Goal: Find specific page/section: Find specific page/section

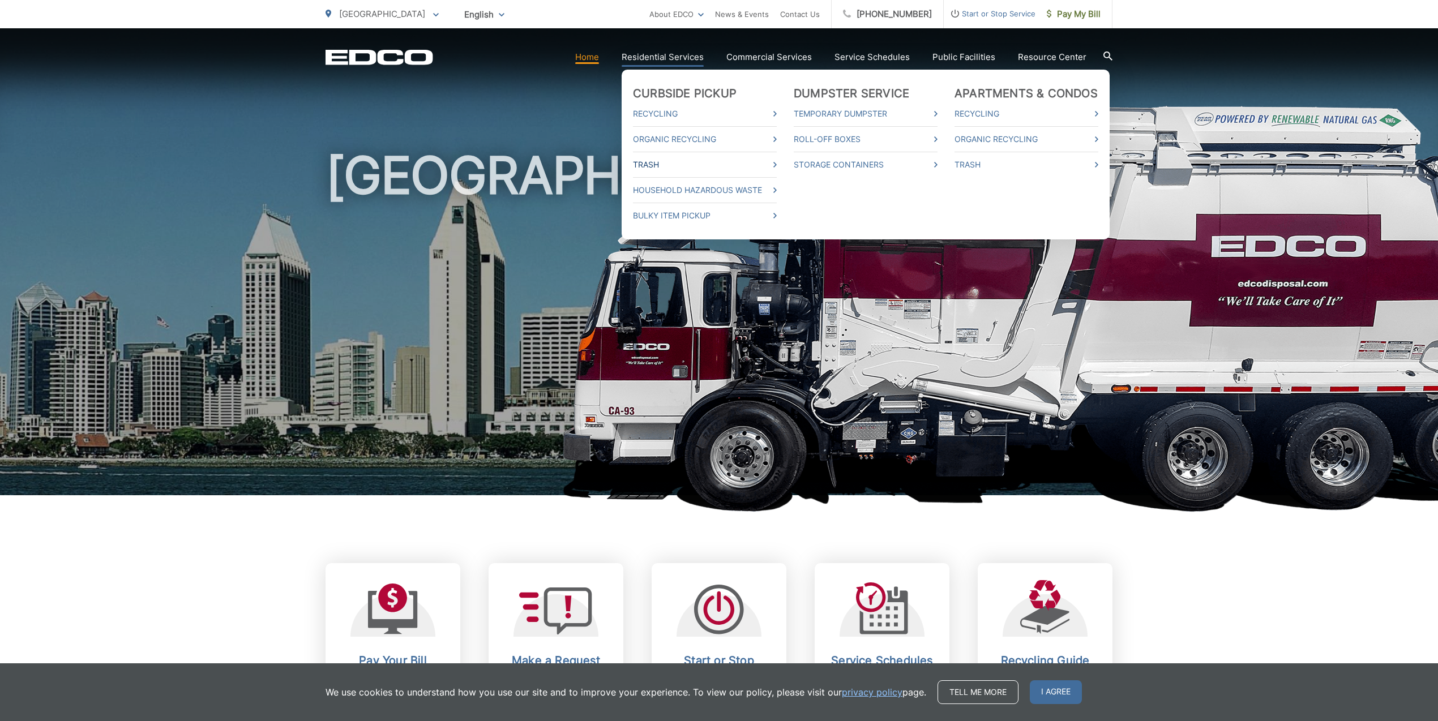
click at [699, 169] on link "Trash" at bounding box center [705, 165] width 144 height 14
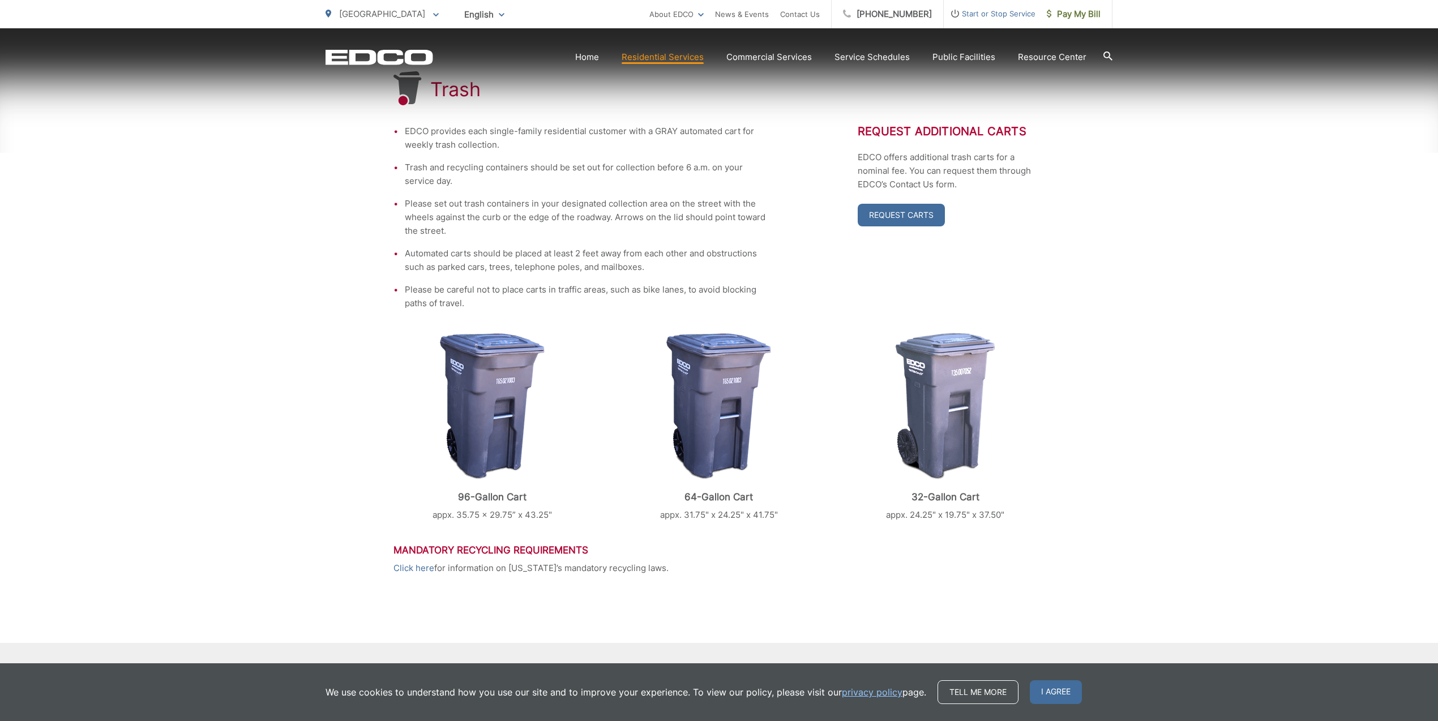
scroll to position [224, 0]
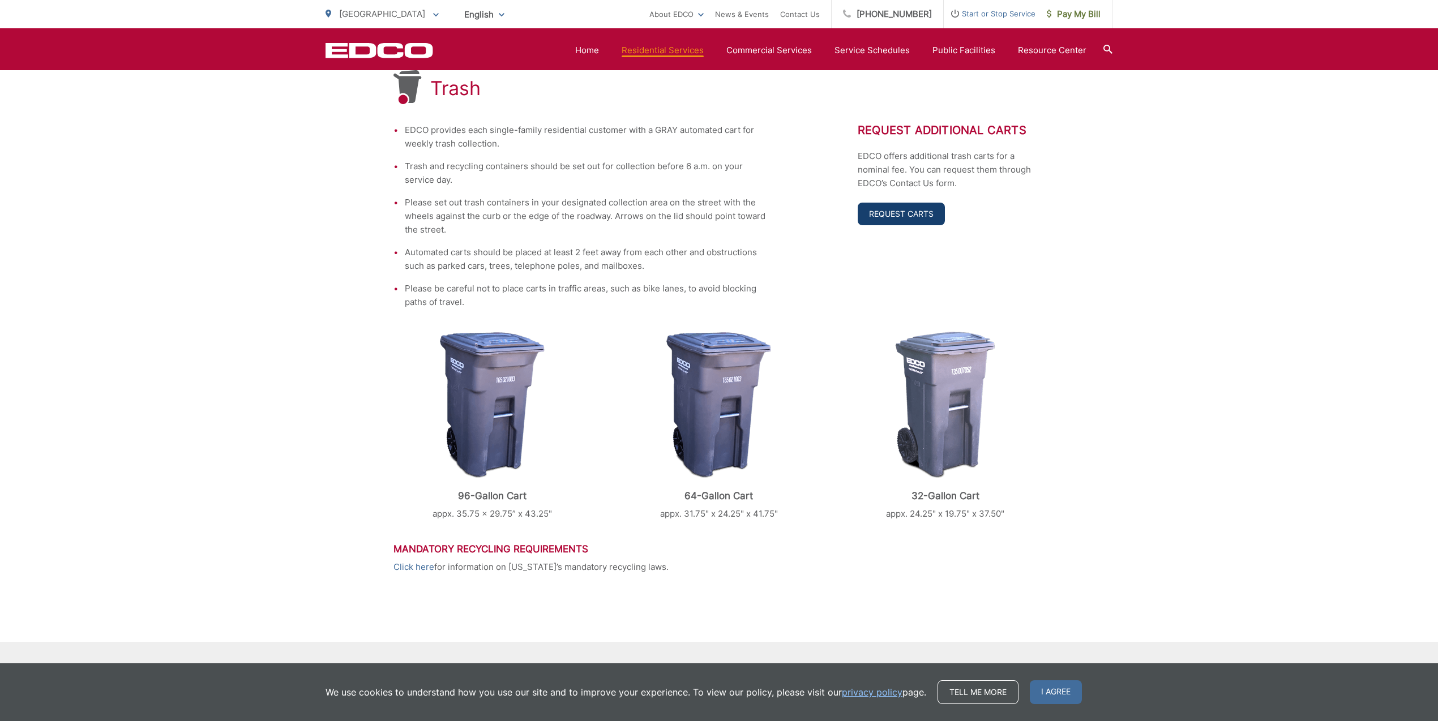
click at [908, 213] on link "Request Carts" at bounding box center [901, 214] width 87 height 23
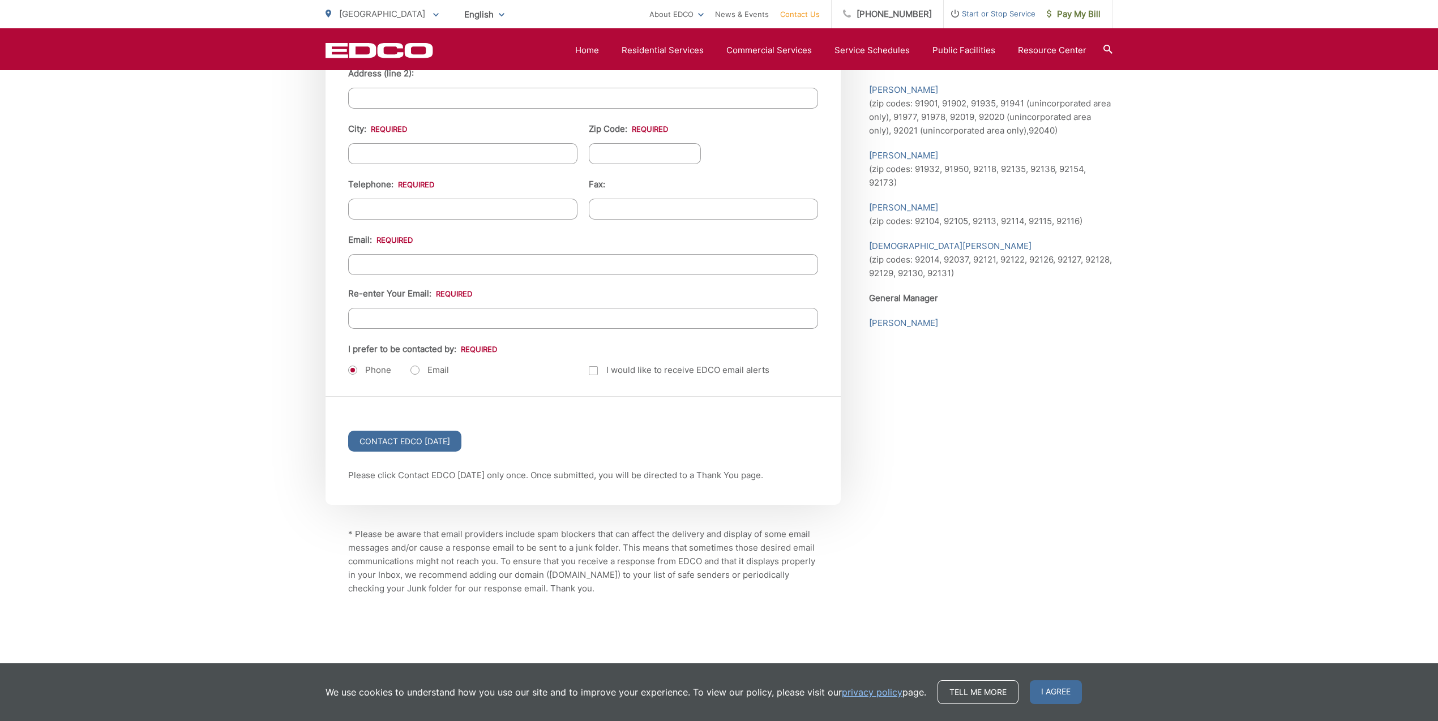
scroll to position [1318, 0]
